Goal: Task Accomplishment & Management: Manage account settings

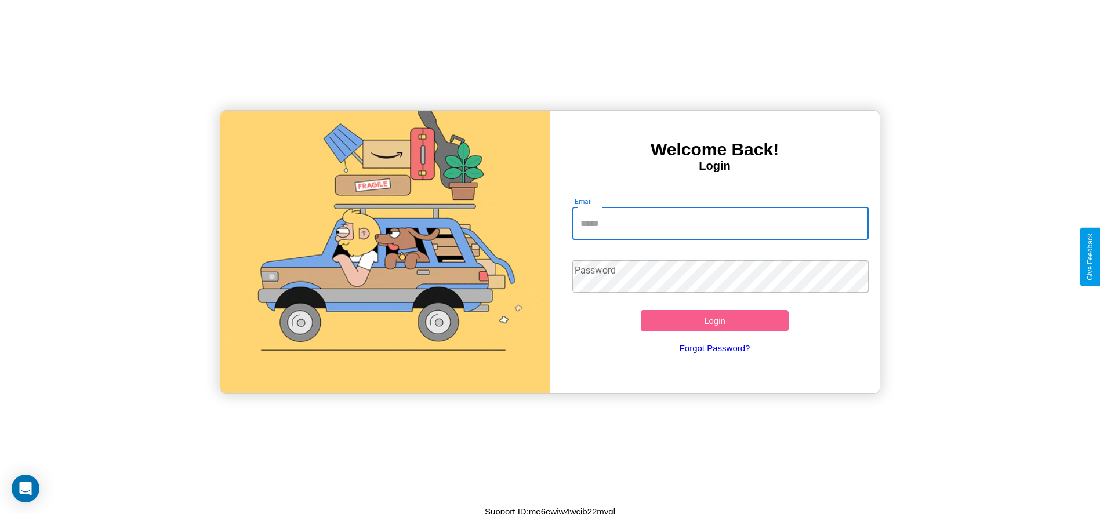
click at [720, 223] on input "Email" at bounding box center [720, 224] width 296 height 32
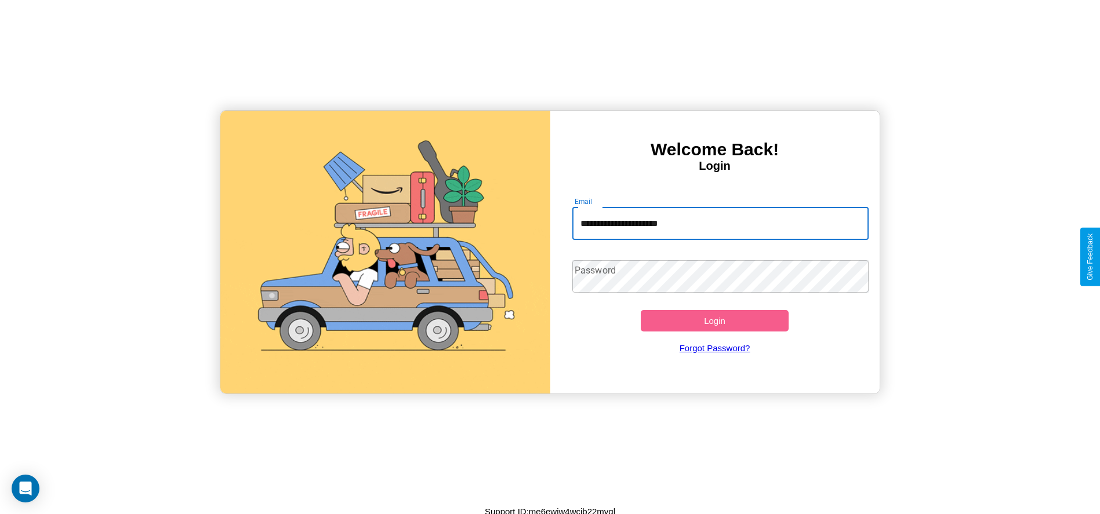
type input "**********"
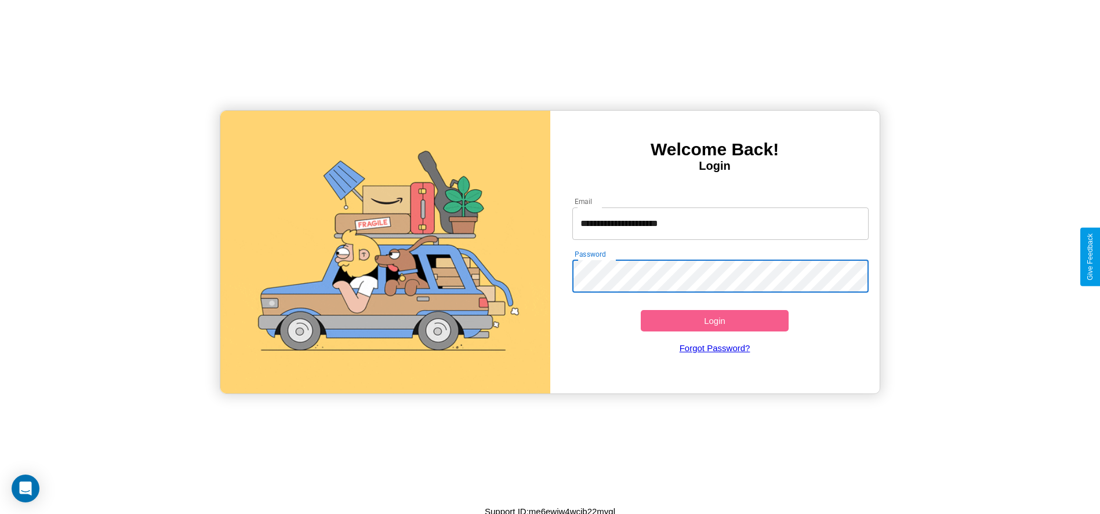
click at [714, 321] on button "Login" at bounding box center [715, 320] width 148 height 21
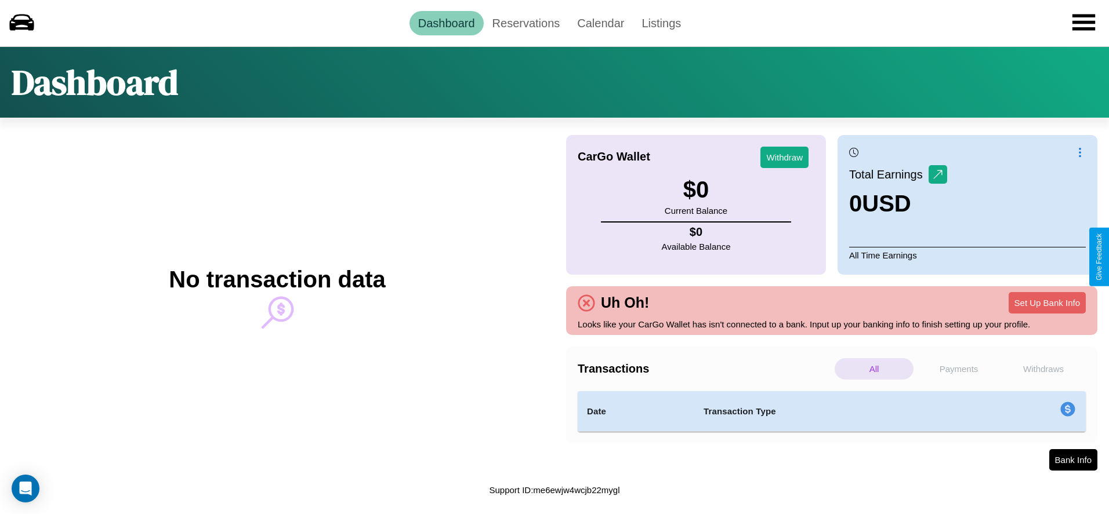
click at [1043, 369] on p "Withdraws" at bounding box center [1043, 368] width 79 height 21
click at [959, 369] on p "Payments" at bounding box center [958, 368] width 79 height 21
click at [600, 23] on link "Calendar" at bounding box center [600, 23] width 64 height 24
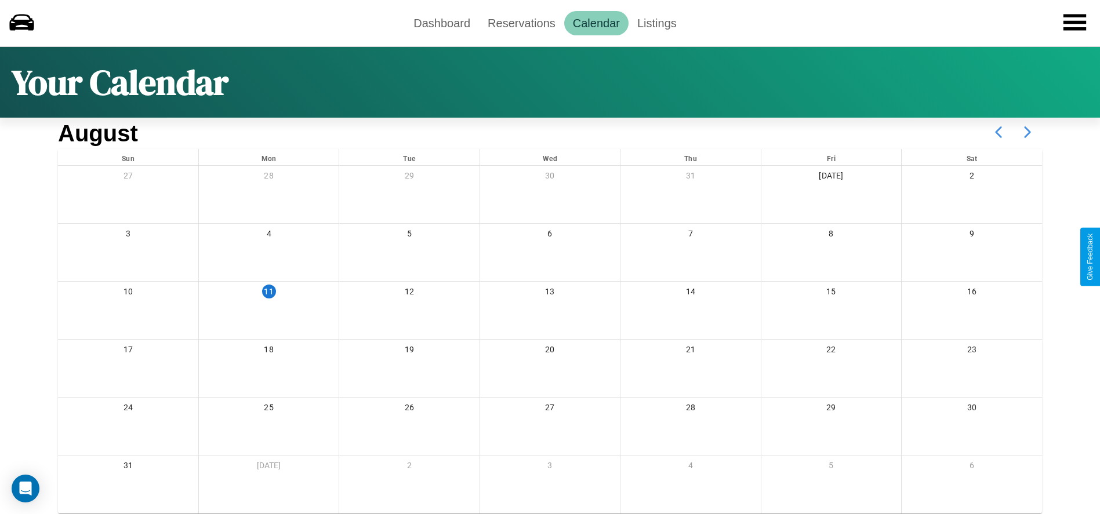
click at [1028, 132] on icon at bounding box center [1027, 132] width 29 height 29
click at [521, 23] on link "Reservations" at bounding box center [521, 23] width 85 height 24
